Goal: Transaction & Acquisition: Purchase product/service

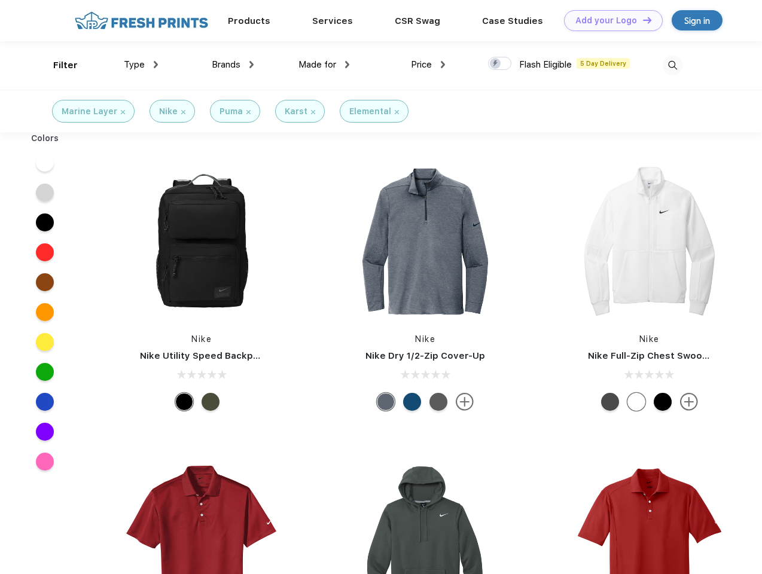
click at [609, 20] on link "Add your Logo Design Tool" at bounding box center [613, 20] width 99 height 21
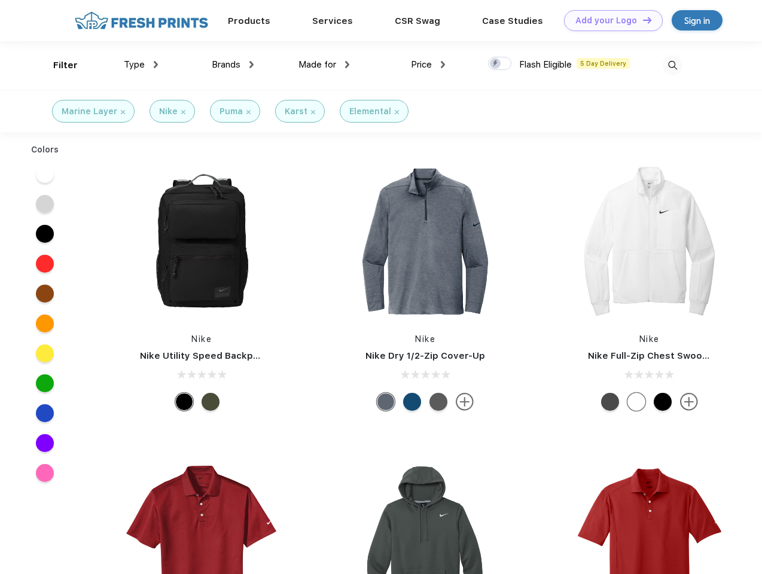
click at [0, 0] on div "Design Tool" at bounding box center [0, 0] width 0 height 0
click at [641, 20] on link "Add your Logo Design Tool" at bounding box center [613, 20] width 99 height 21
click at [57, 65] on div "Filter" at bounding box center [65, 66] width 25 height 14
click at [141, 65] on span "Type" at bounding box center [134, 64] width 21 height 11
click at [233, 65] on span "Brands" at bounding box center [226, 64] width 29 height 11
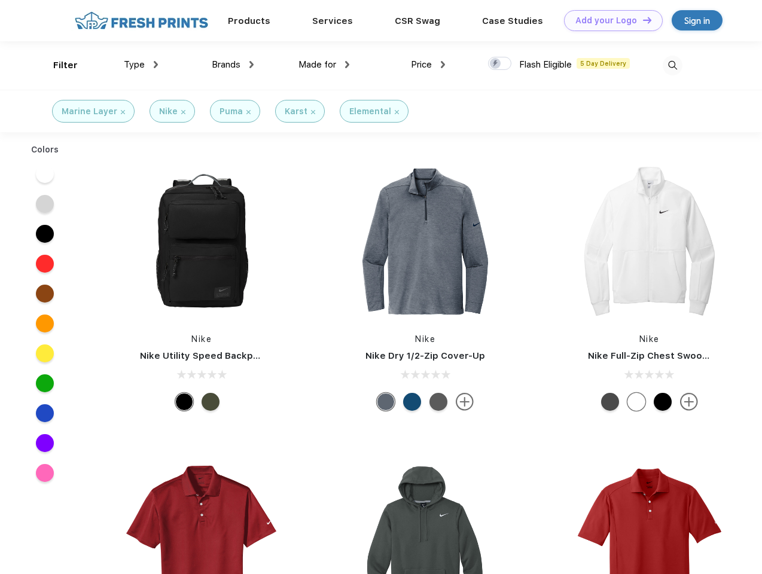
click at [324, 65] on span "Made for" at bounding box center [317, 64] width 38 height 11
click at [428, 65] on span "Price" at bounding box center [421, 64] width 21 height 11
click at [500, 64] on div at bounding box center [499, 63] width 23 height 13
click at [496, 64] on input "checkbox" at bounding box center [492, 60] width 8 height 8
click at [672, 65] on img at bounding box center [672, 66] width 20 height 20
